Goal: Information Seeking & Learning: Learn about a topic

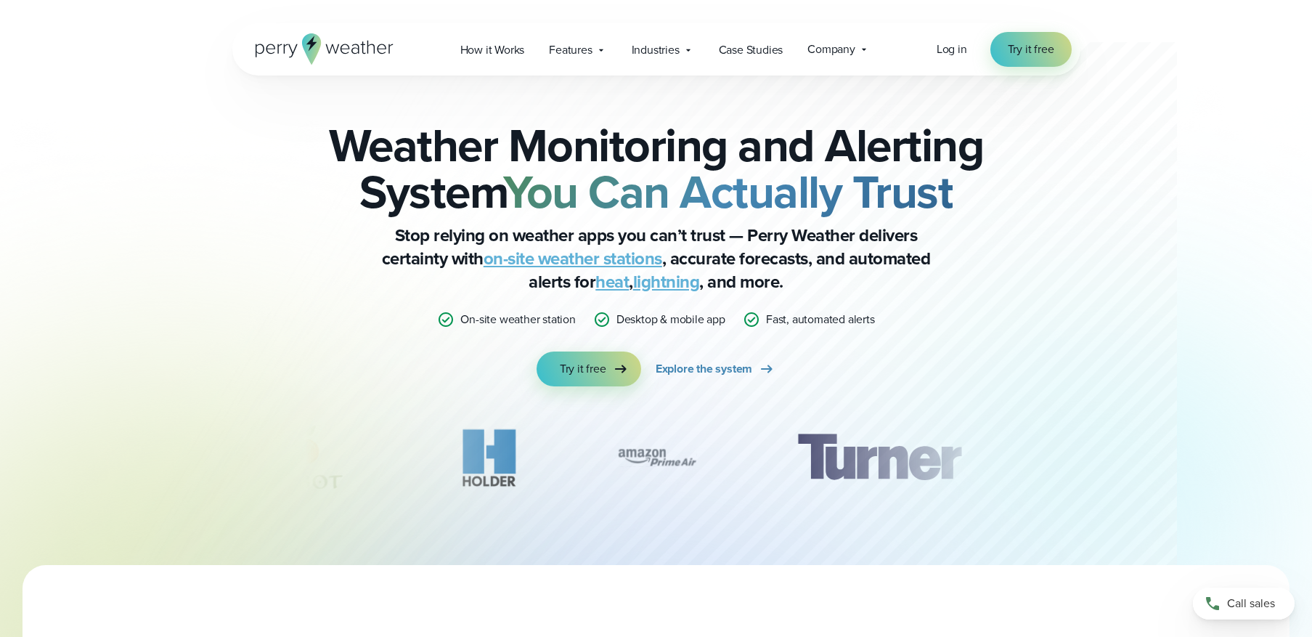
click at [531, 259] on link "on-site weather stations" at bounding box center [572, 258] width 179 height 26
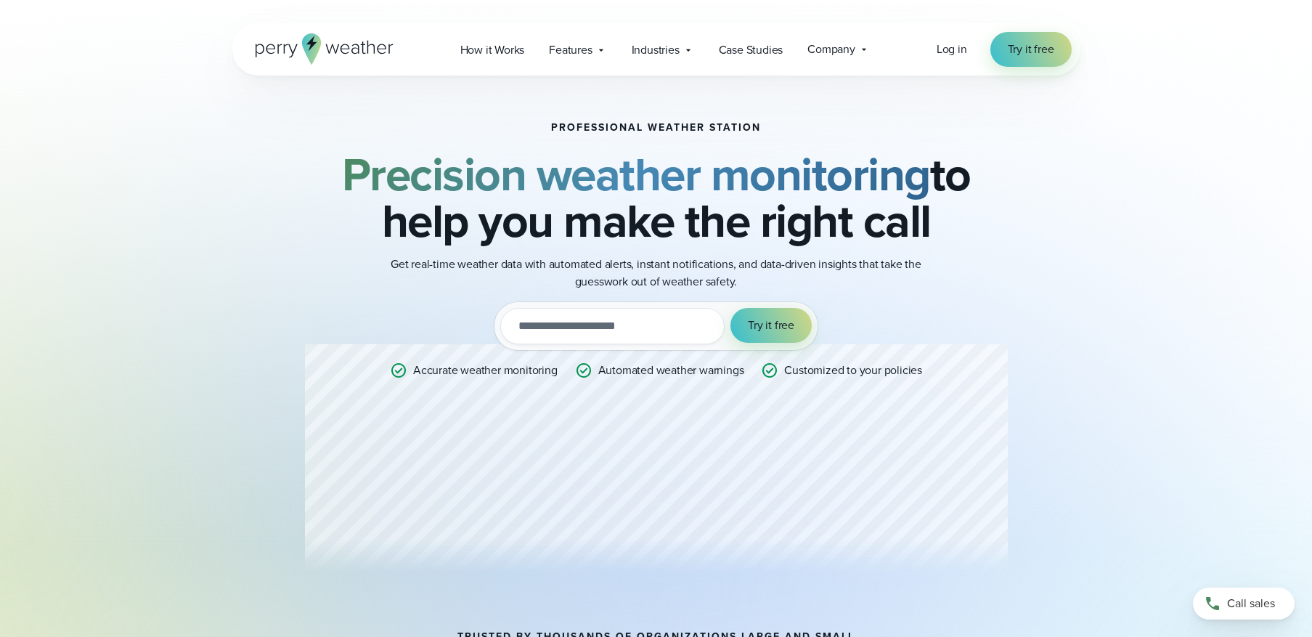
click at [377, 317] on div "Professional Weather Station Precision weather monitoring to help you make the …" at bounding box center [656, 353] width 703 height 462
click at [607, 291] on div "Professional Weather Station Precision weather monitoring to help you make the …" at bounding box center [656, 353] width 703 height 462
click at [506, 54] on span "How it Works" at bounding box center [492, 49] width 65 height 17
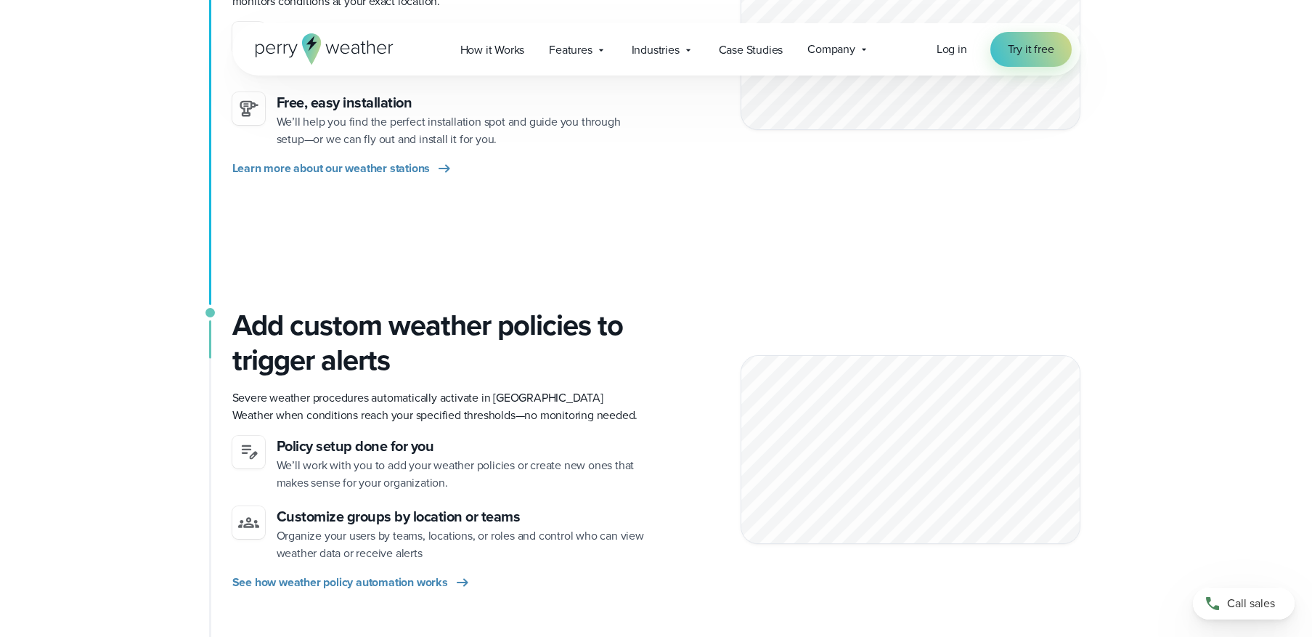
scroll to position [535, 0]
